Goal: Task Accomplishment & Management: Manage account settings

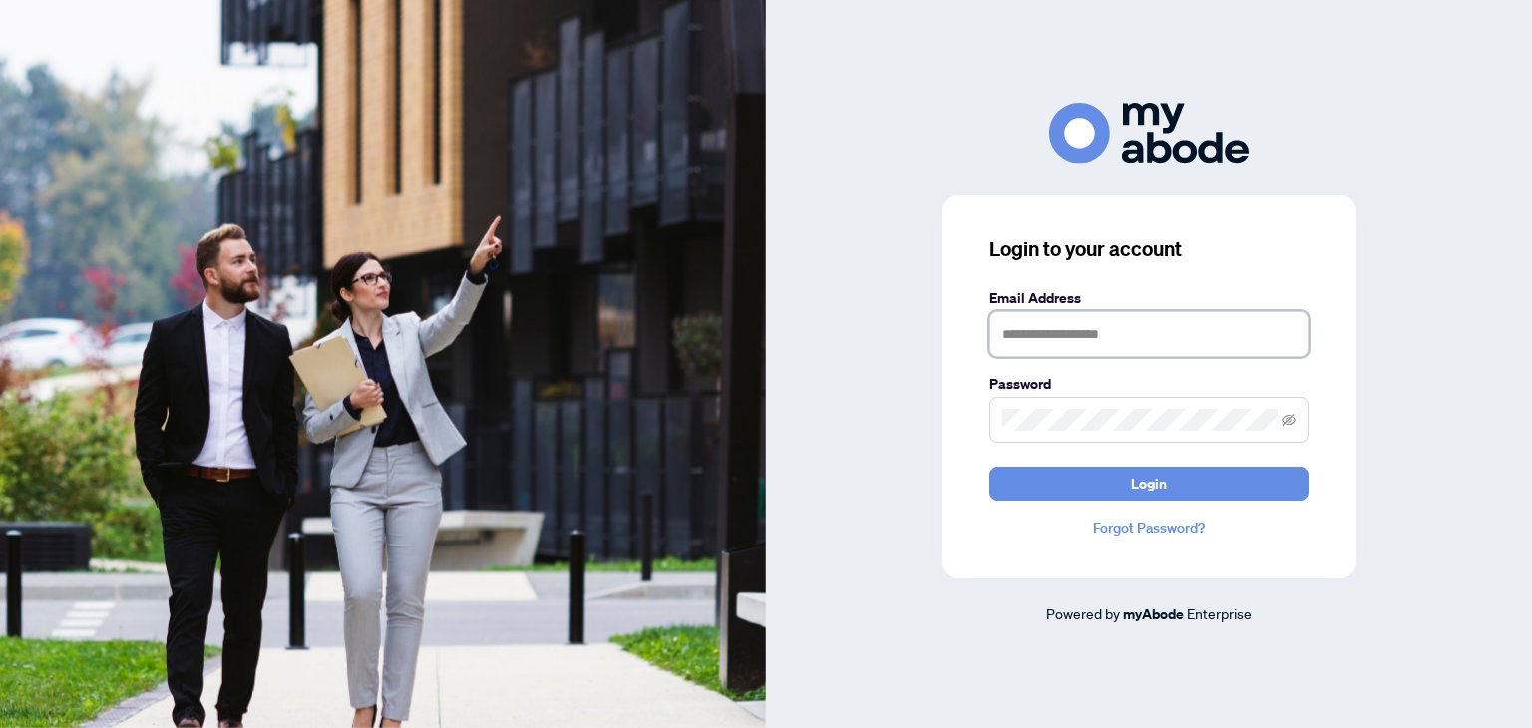
click at [1070, 327] on input "text" at bounding box center [1148, 334] width 319 height 46
click at [1074, 321] on input "text" at bounding box center [1148, 334] width 319 height 46
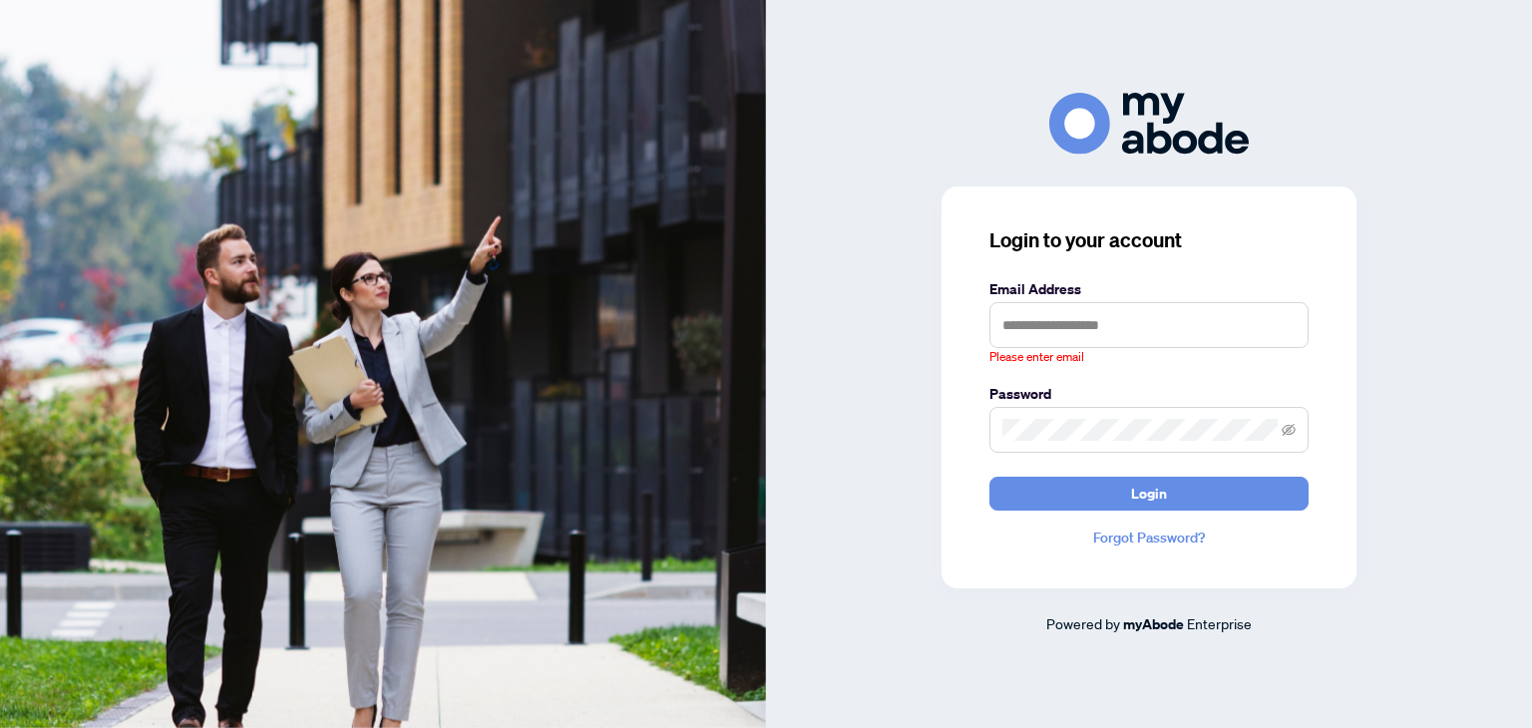
click at [1051, 417] on span at bounding box center [1148, 430] width 319 height 46
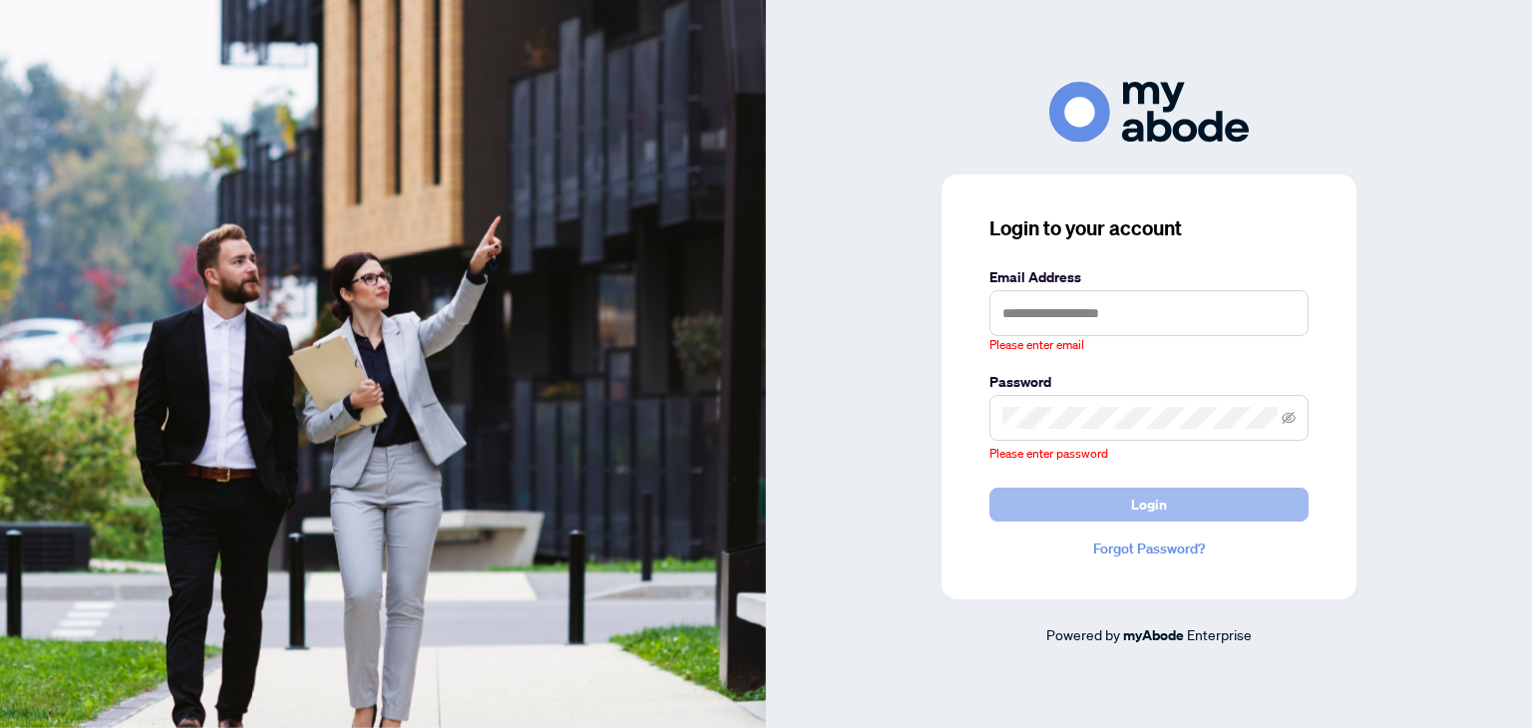
click at [1101, 509] on button "Login" at bounding box center [1148, 505] width 319 height 34
click at [1069, 293] on input "text" at bounding box center [1148, 313] width 319 height 46
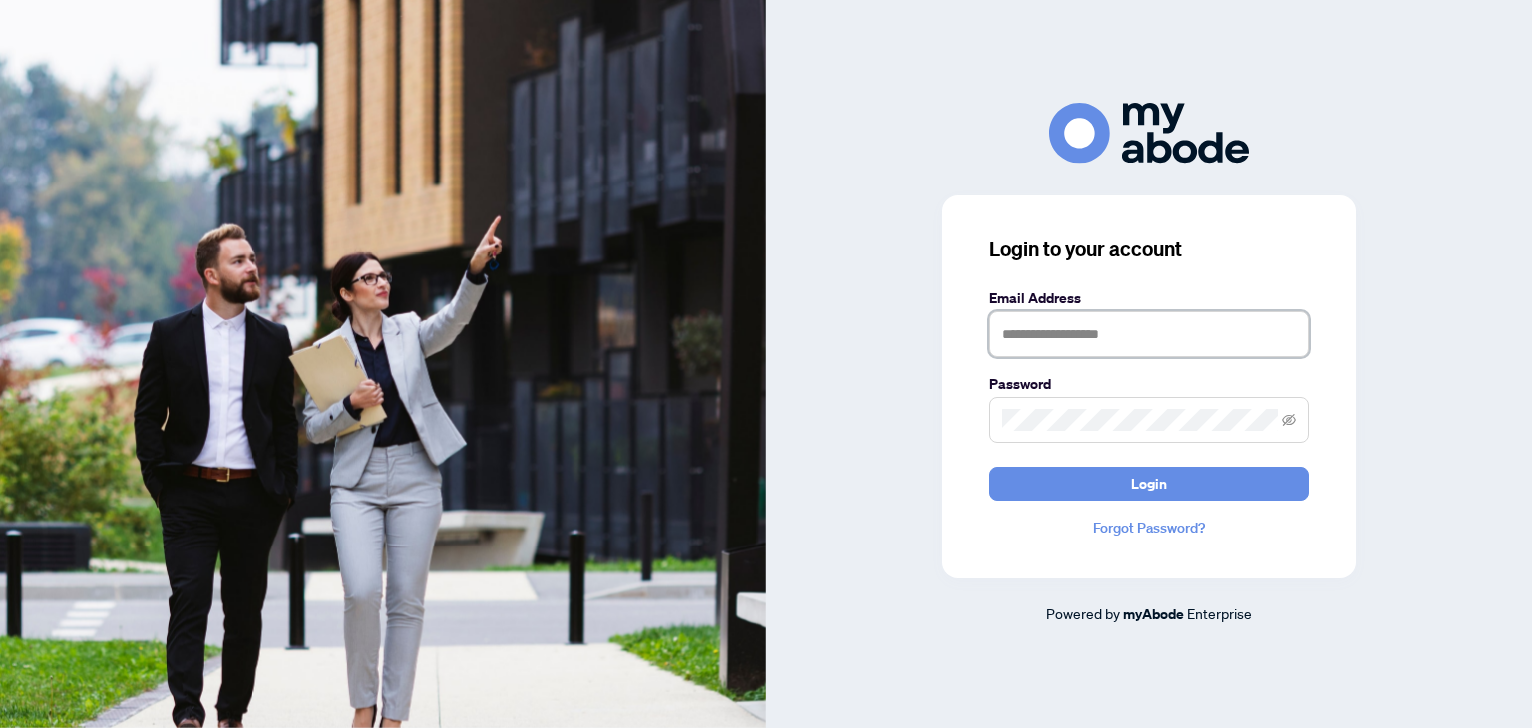
click at [1061, 326] on input "text" at bounding box center [1148, 334] width 319 height 46
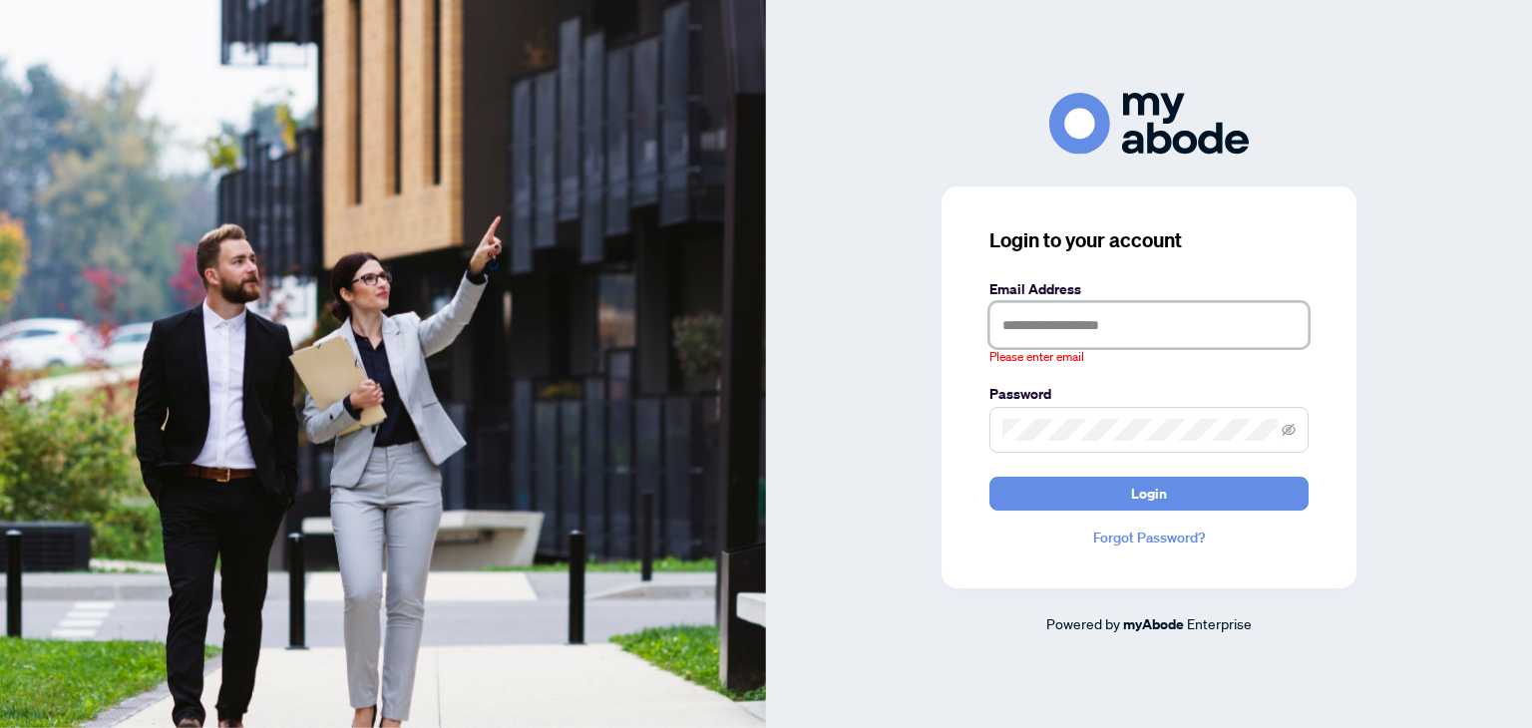
click at [1031, 325] on input "text" at bounding box center [1148, 325] width 319 height 46
click at [1132, 490] on span "Login" at bounding box center [1149, 494] width 36 height 32
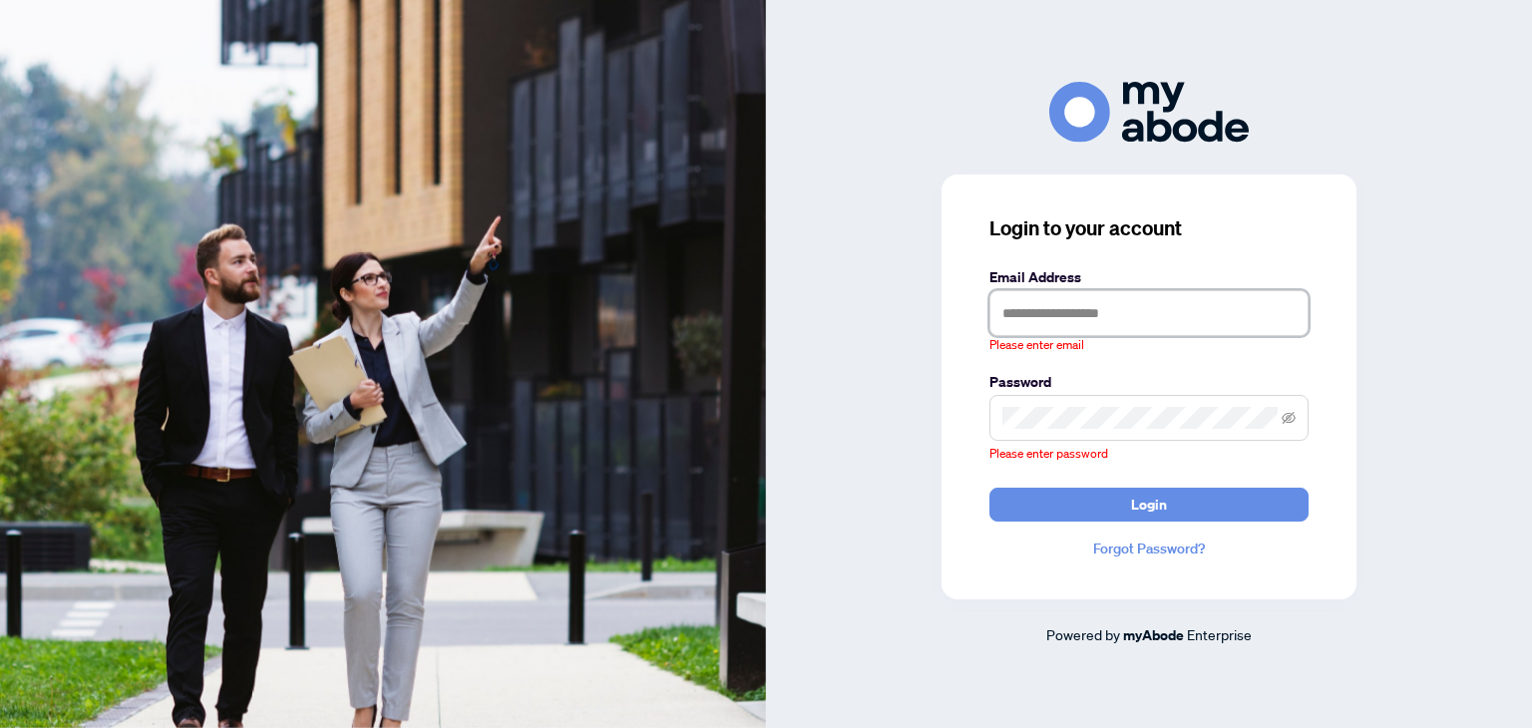
click at [1097, 314] on input "text" at bounding box center [1148, 313] width 319 height 46
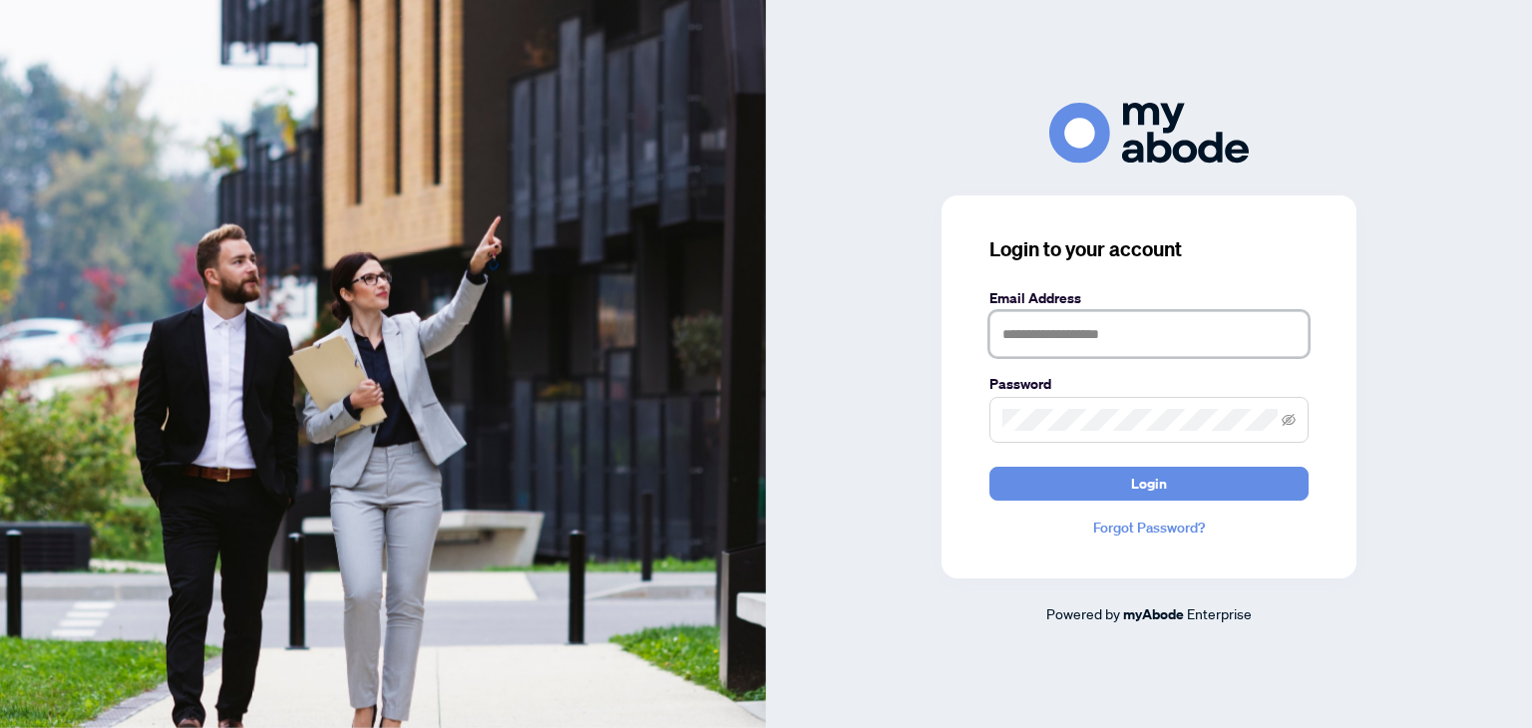
click at [1145, 336] on input "text" at bounding box center [1148, 334] width 319 height 46
